Goal: Task Accomplishment & Management: Manage account settings

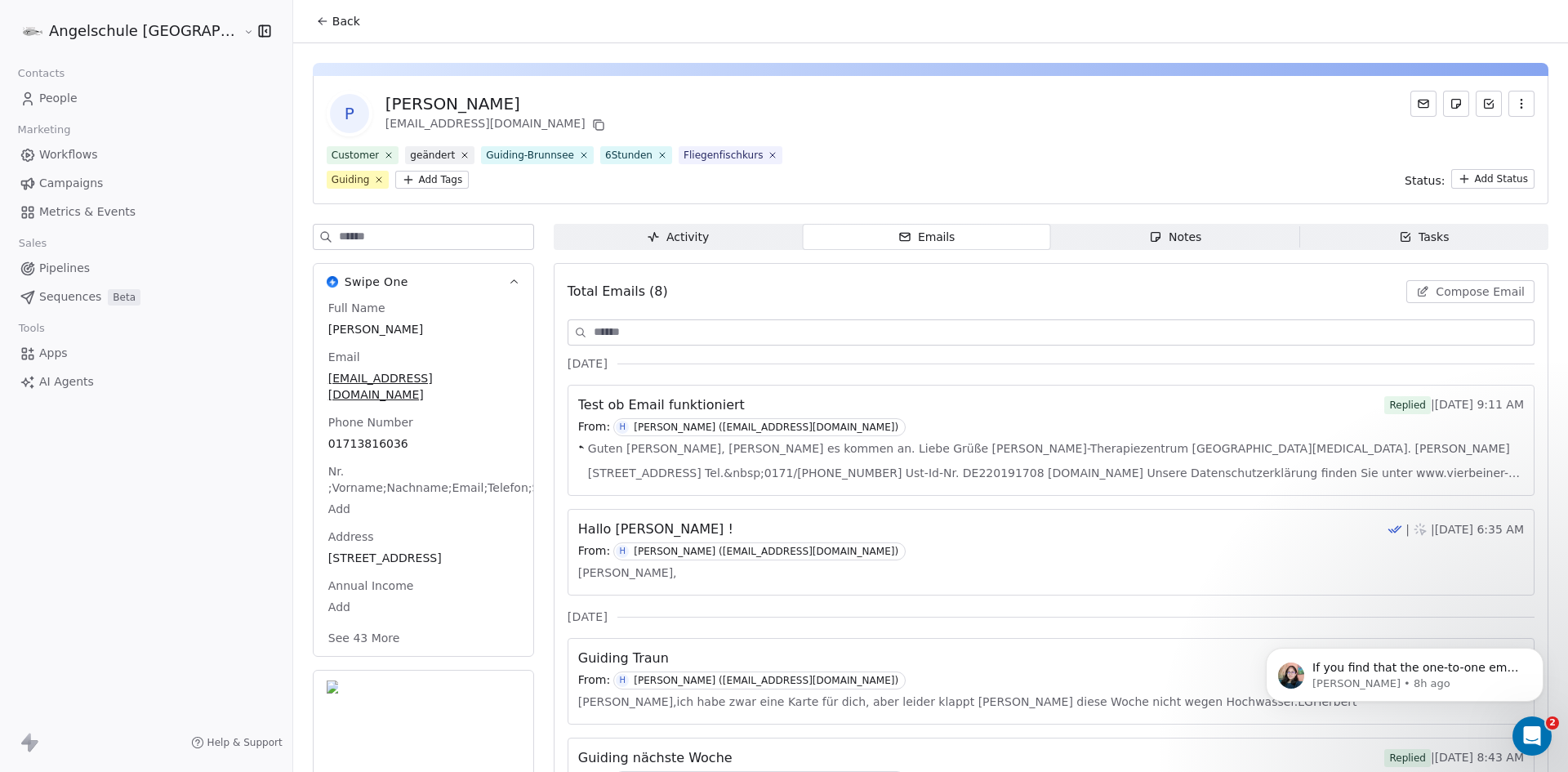
click at [332, 21] on span "Back" at bounding box center [346, 21] width 28 height 17
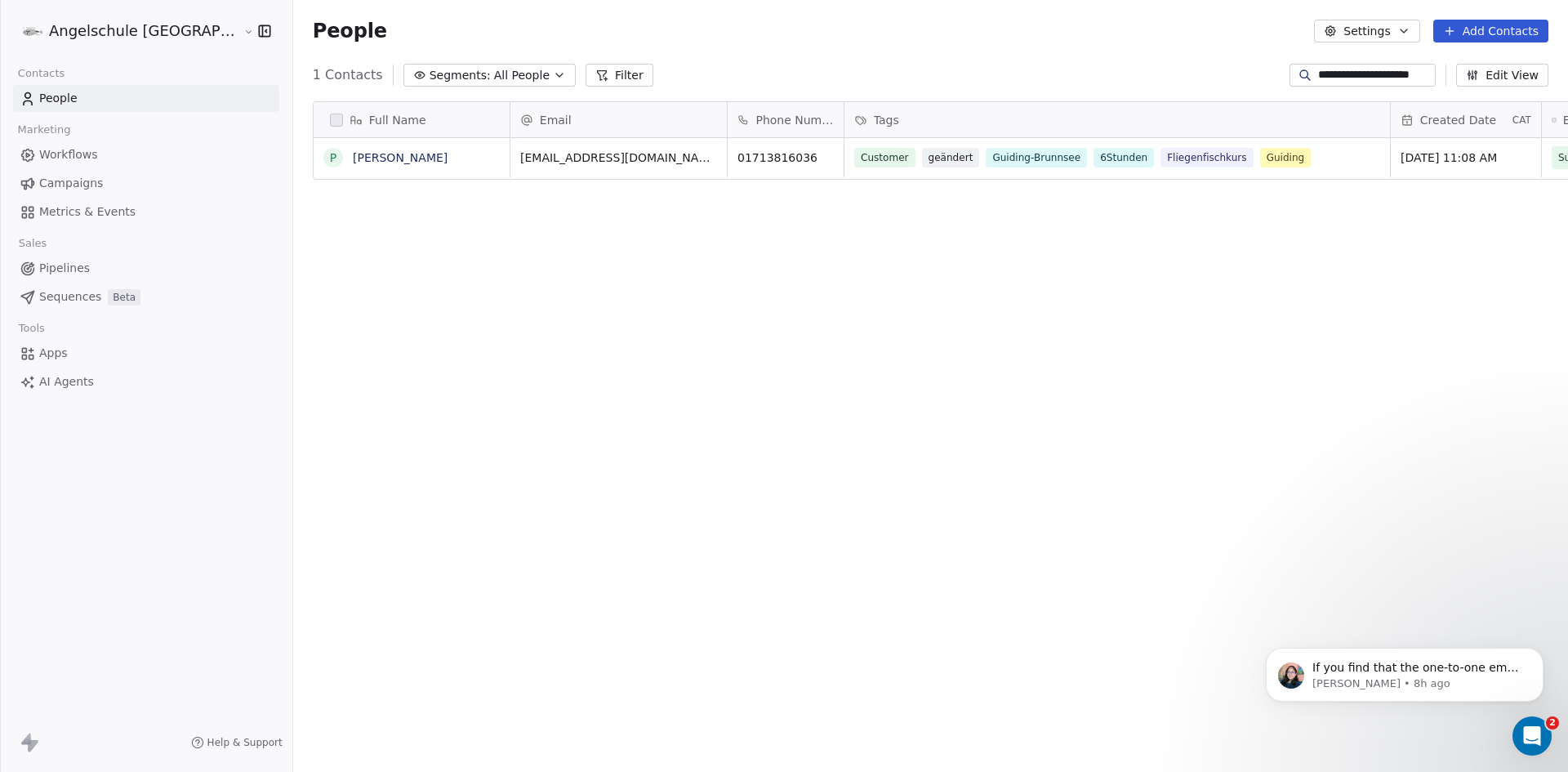
scroll to position [666, 1336]
drag, startPoint x: 1428, startPoint y: 73, endPoint x: 1252, endPoint y: 85, distance: 176.4
click at [1252, 85] on div "**********" at bounding box center [930, 75] width 1275 height 26
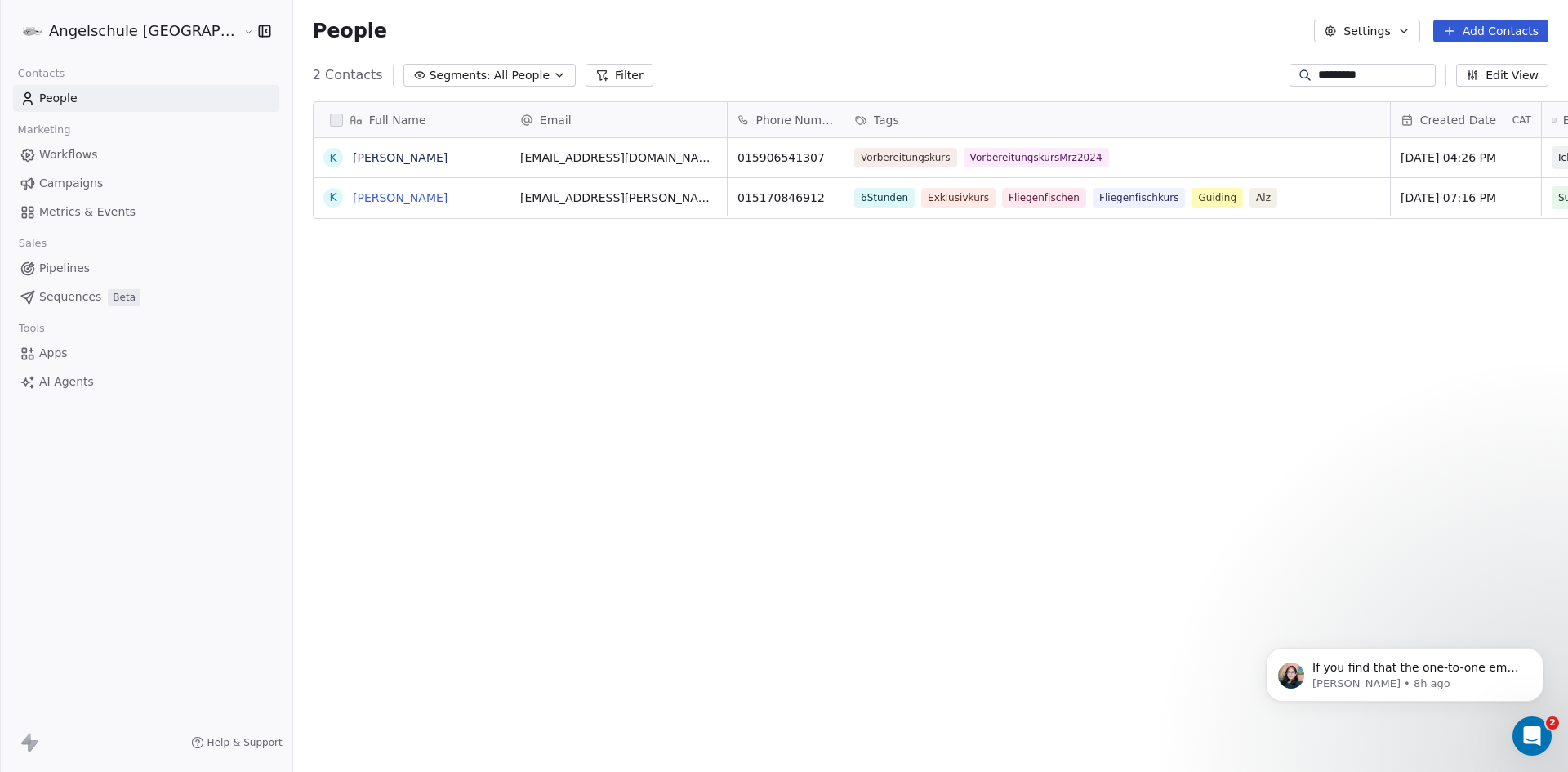
type input "*********"
click at [353, 194] on link "[PERSON_NAME]" at bounding box center [400, 197] width 94 height 13
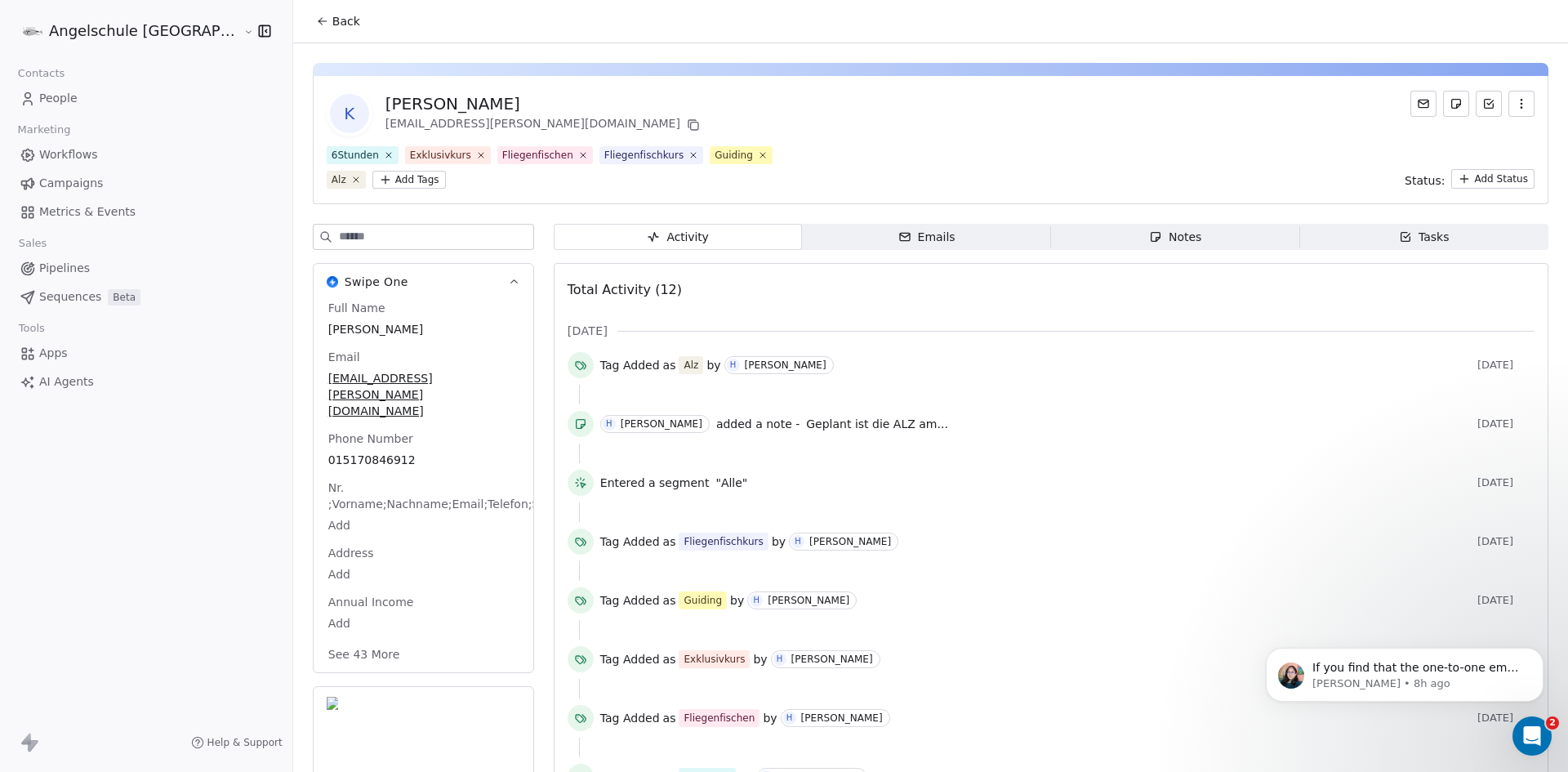
click at [1160, 239] on div "Notes" at bounding box center [1175, 237] width 52 height 18
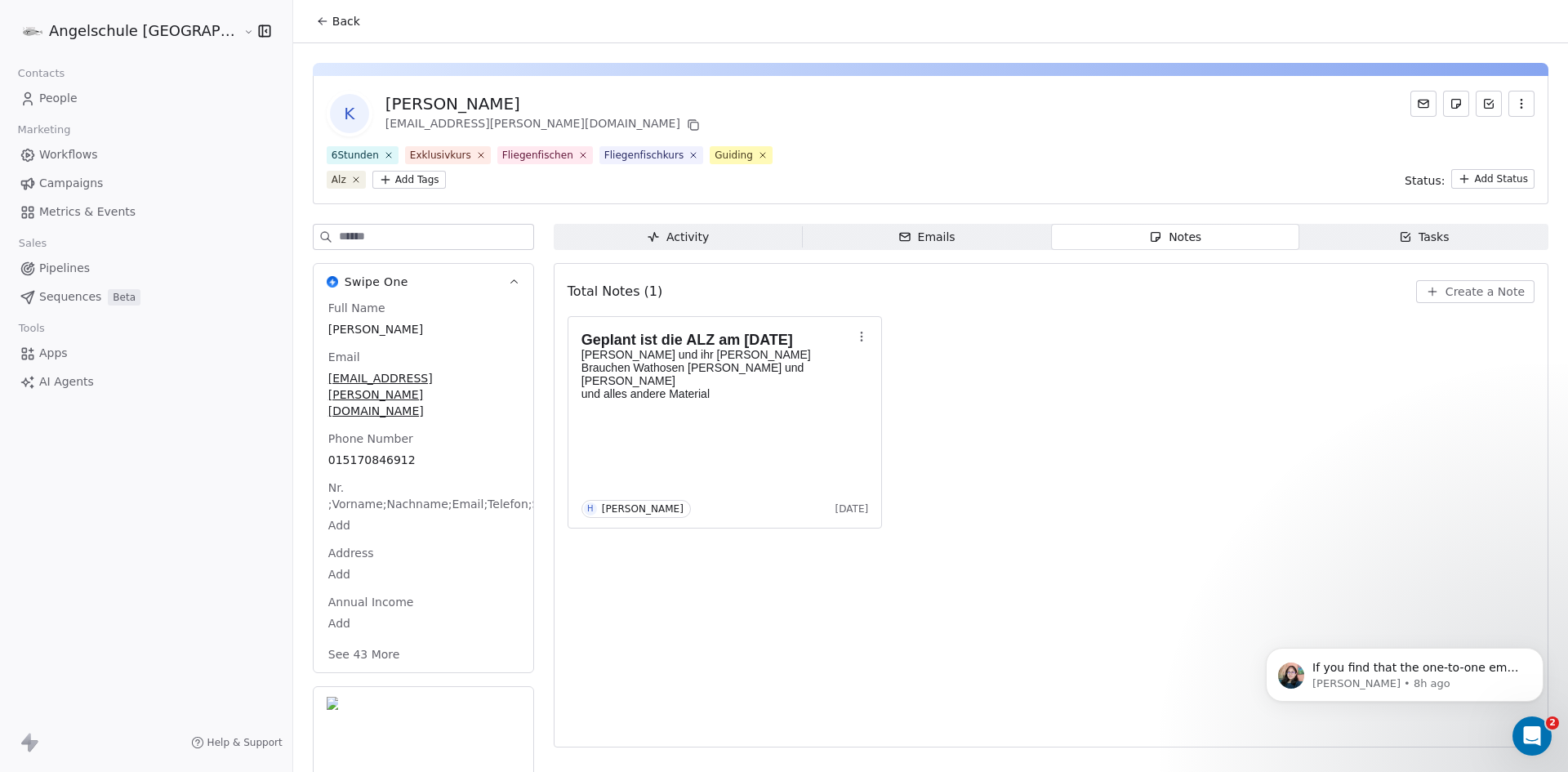
click at [1462, 288] on span "Create a Note" at bounding box center [1486, 292] width 80 height 17
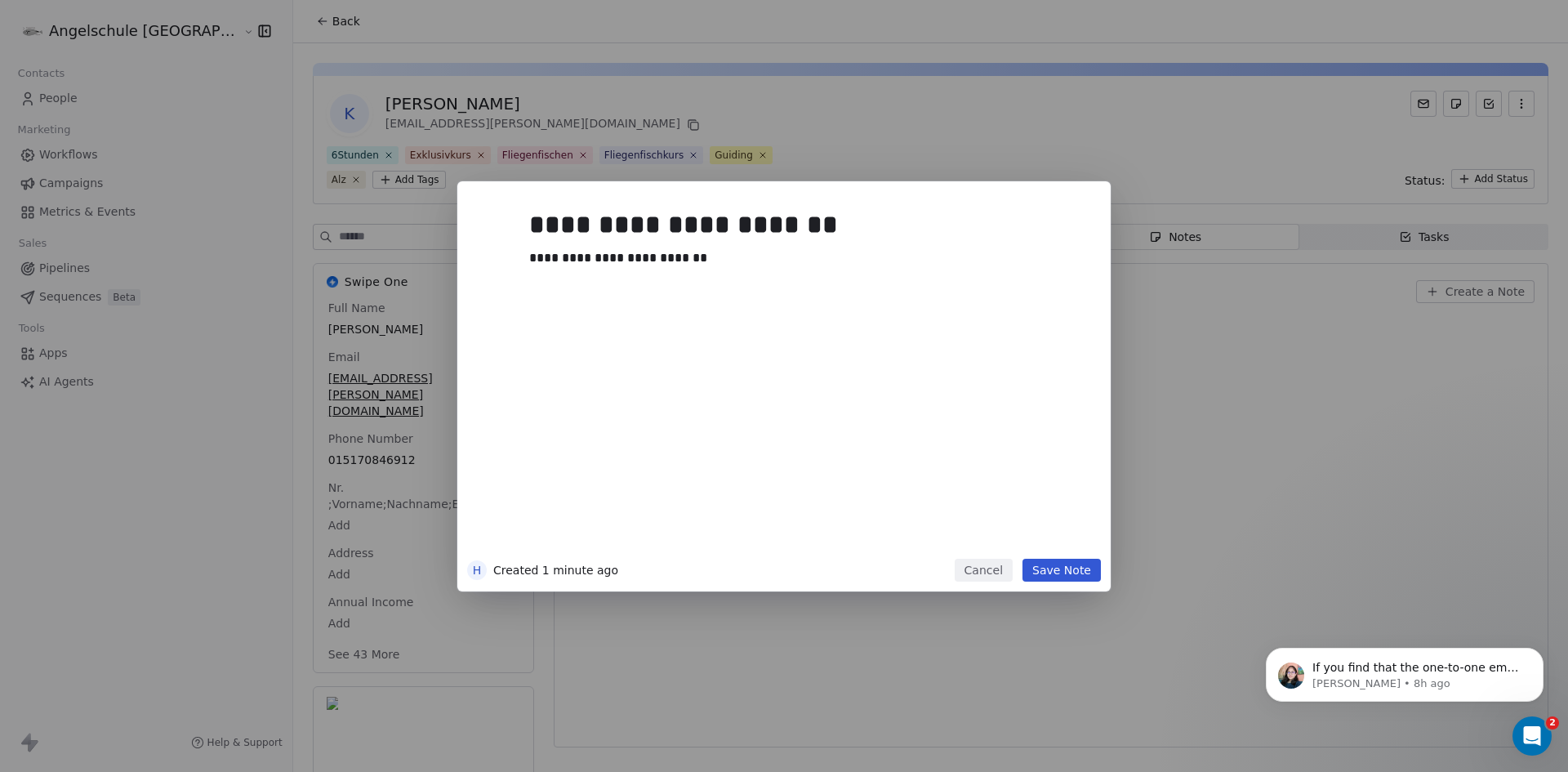
click at [1055, 565] on button "Save Note" at bounding box center [1062, 570] width 79 height 23
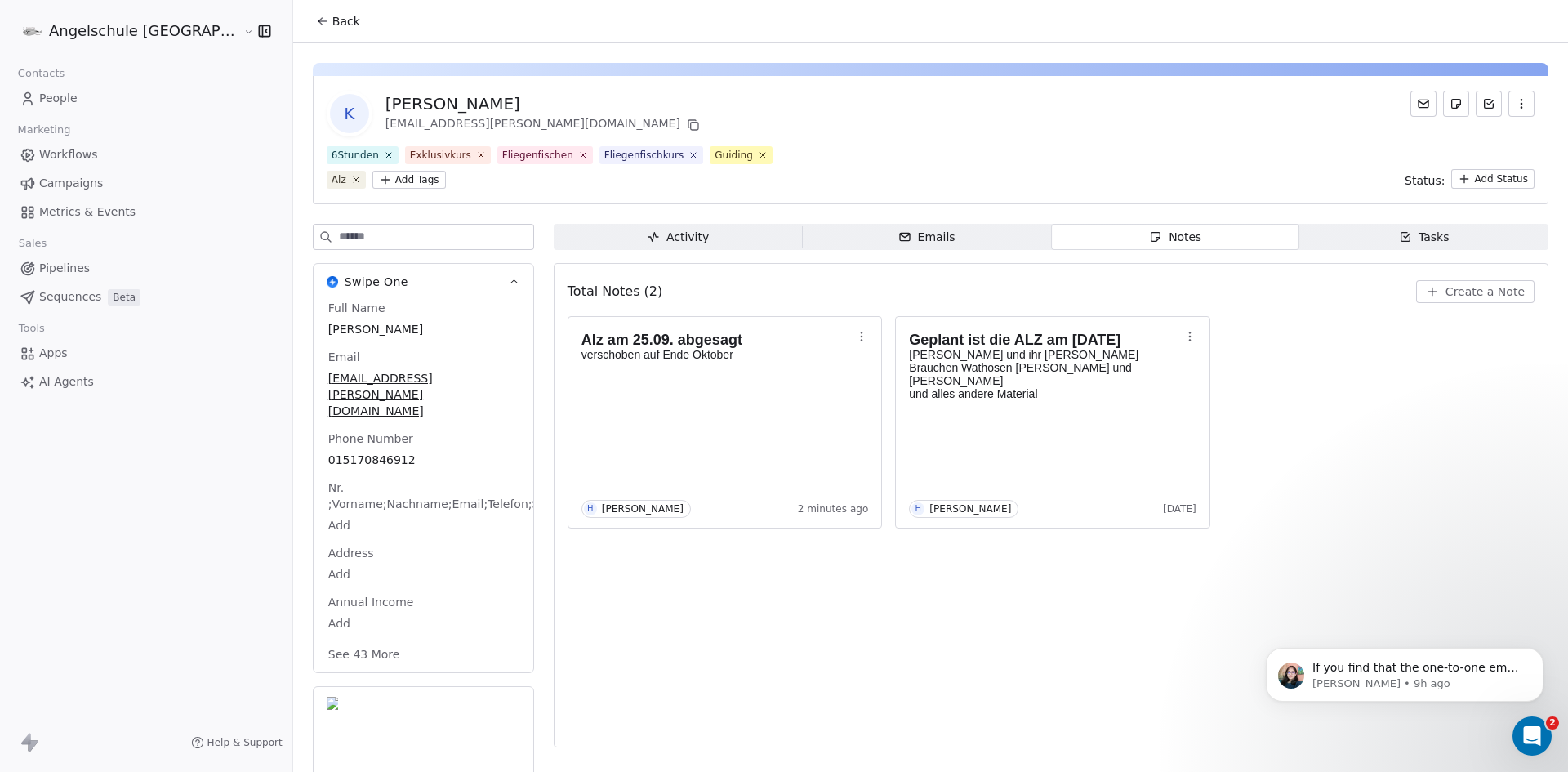
click at [332, 21] on span "Back" at bounding box center [346, 21] width 28 height 17
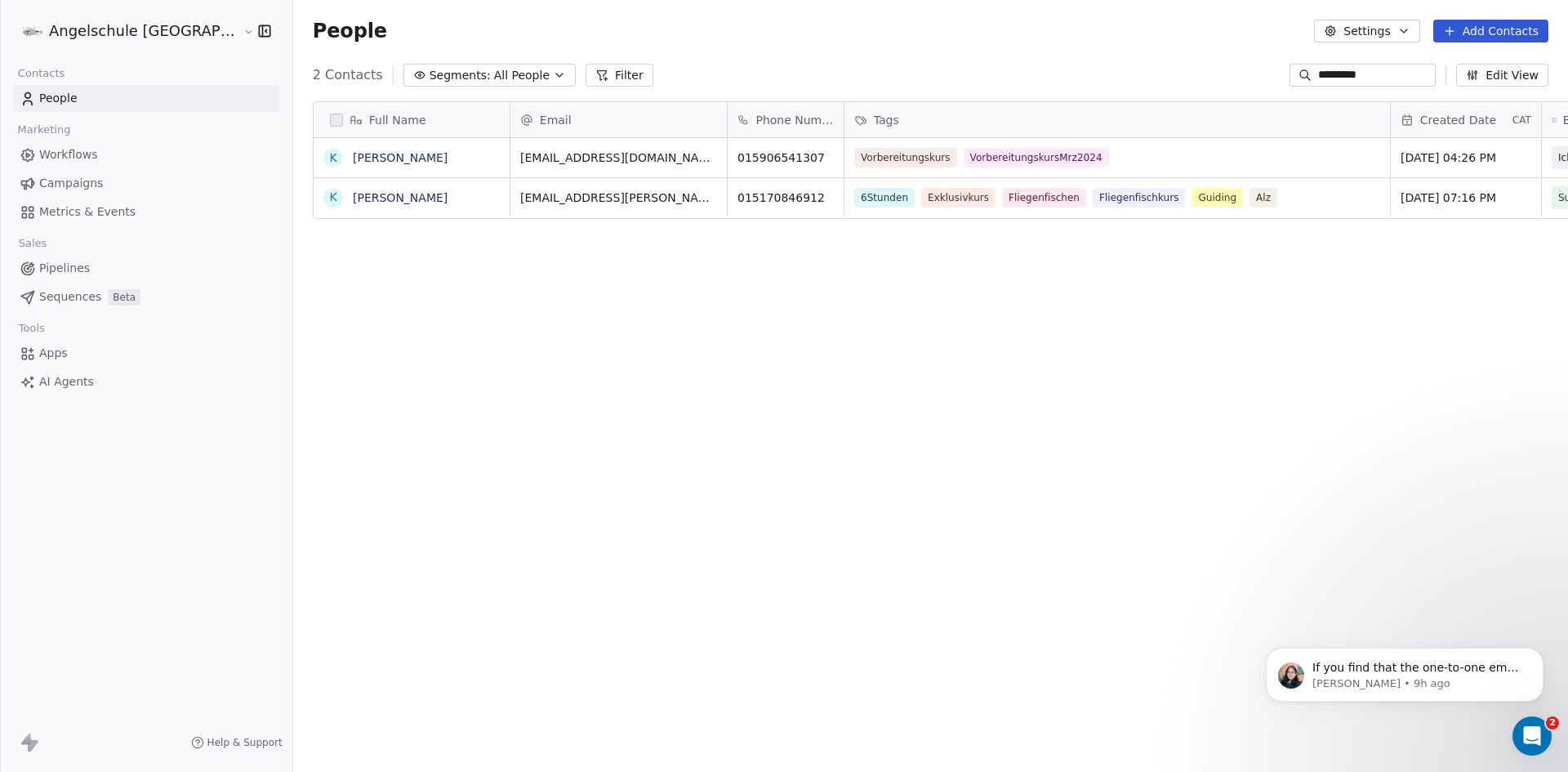
scroll to position [666, 1336]
